Goal: Information Seeking & Learning: Learn about a topic

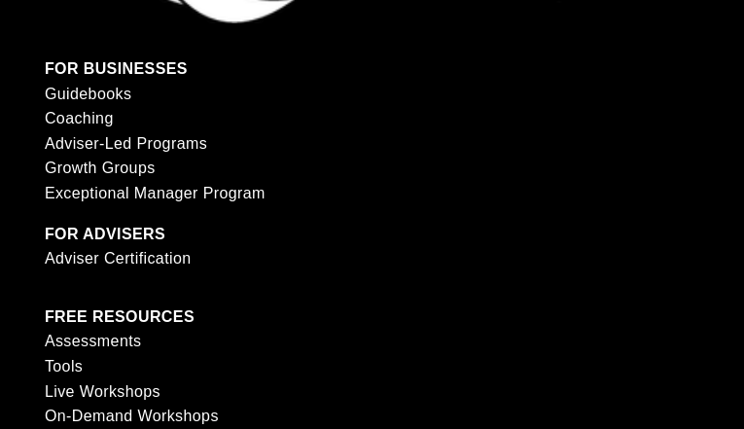
scroll to position [2964, 0]
